Goal: Task Accomplishment & Management: Manage account settings

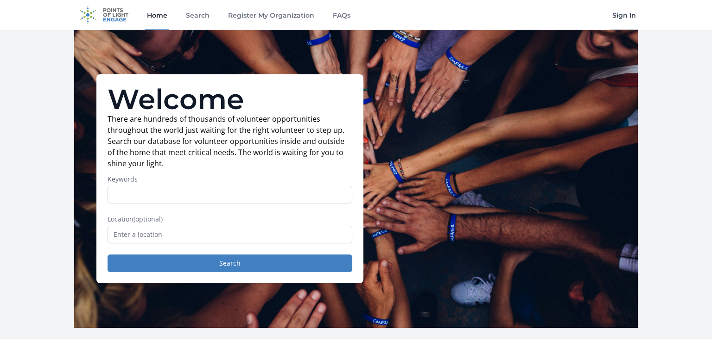
click at [627, 16] on link "Sign In" at bounding box center [624, 15] width 27 height 30
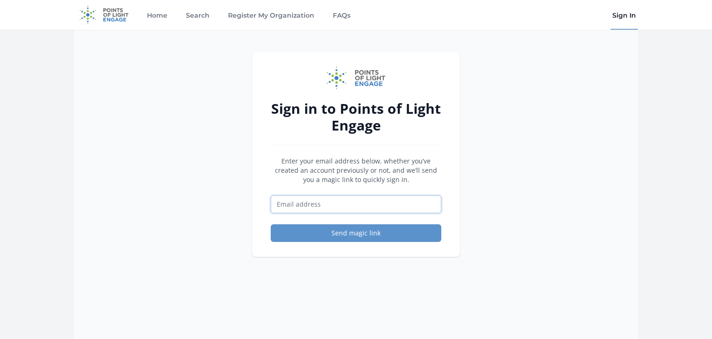
click at [329, 207] on input "Email address" at bounding box center [356, 204] width 171 height 18
type input "[EMAIL_ADDRESS][DOMAIN_NAME]"
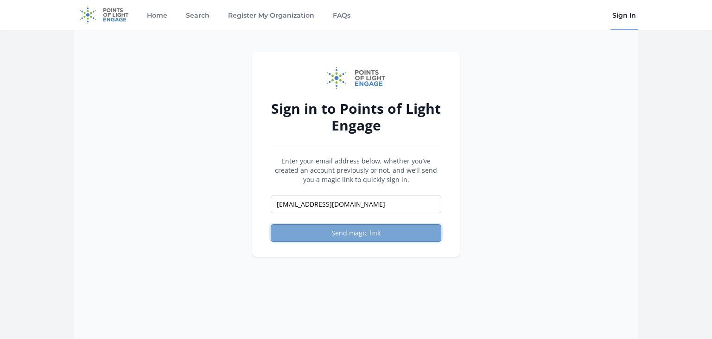
click at [380, 234] on button "Send magic link" at bounding box center [356, 233] width 171 height 18
